Goal: Navigation & Orientation: Find specific page/section

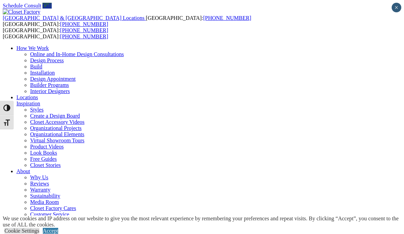
click at [58, 228] on link "Accept" at bounding box center [50, 231] width 15 height 6
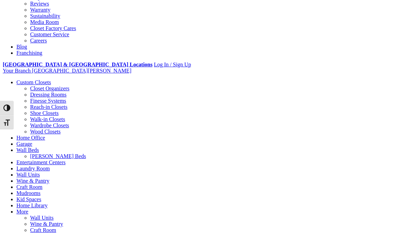
scroll to position [198, 0]
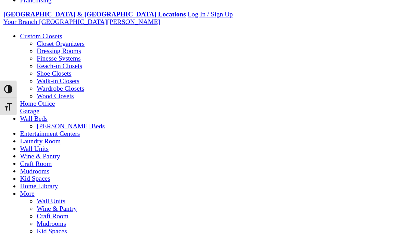
click at [56, 209] on link "Craft Room" at bounding box center [43, 212] width 26 height 6
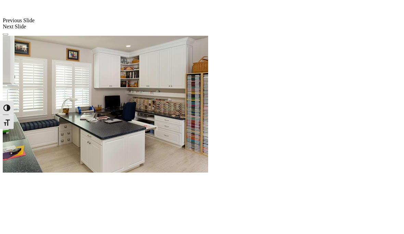
scroll to position [626, 0]
